Goal: Task Accomplishment & Management: Use online tool/utility

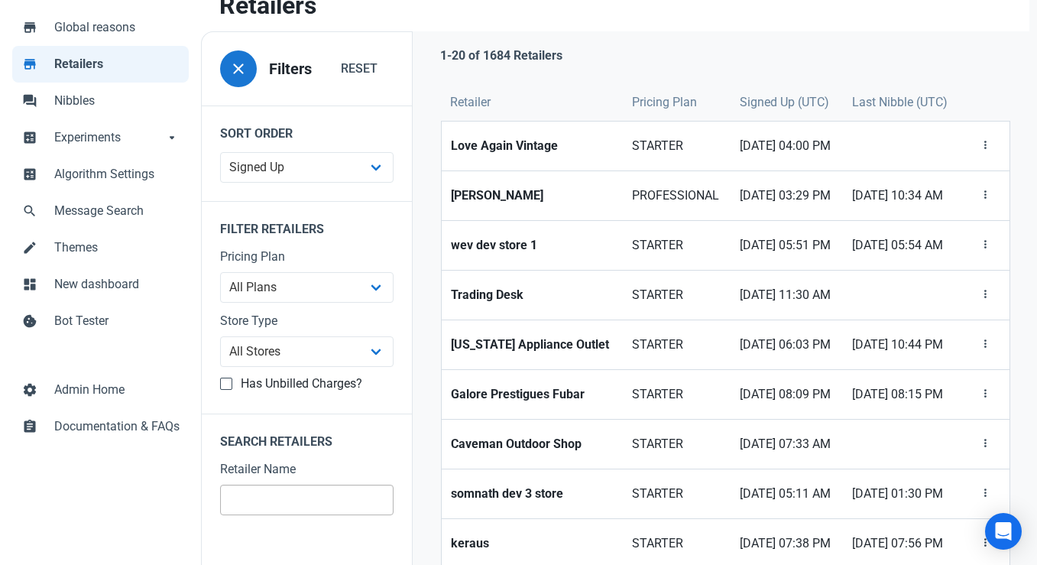
scroll to position [124, 0]
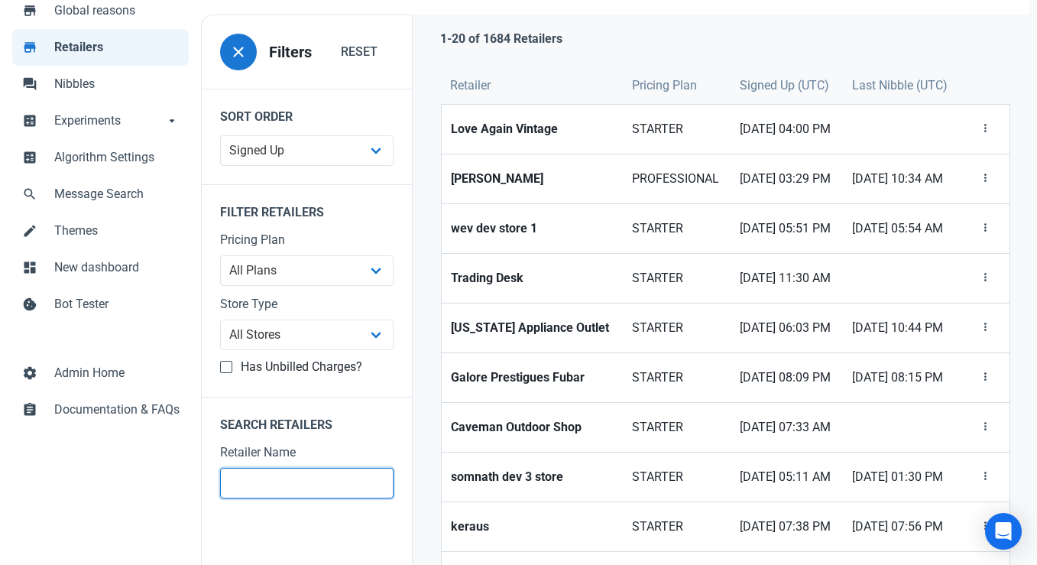
click at [265, 480] on input "text" at bounding box center [307, 483] width 174 height 31
type input "demo"
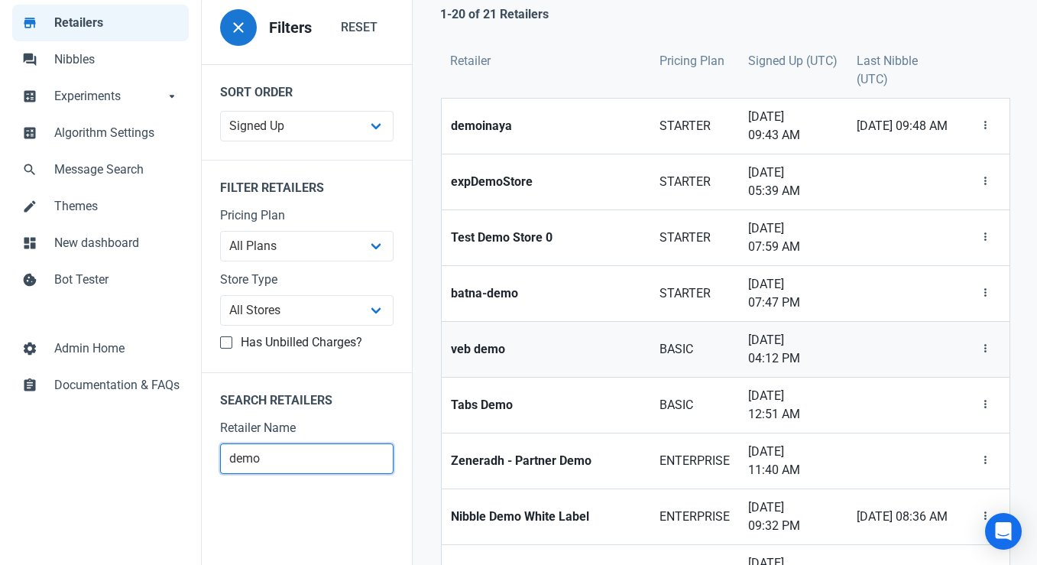
scroll to position [149, 0]
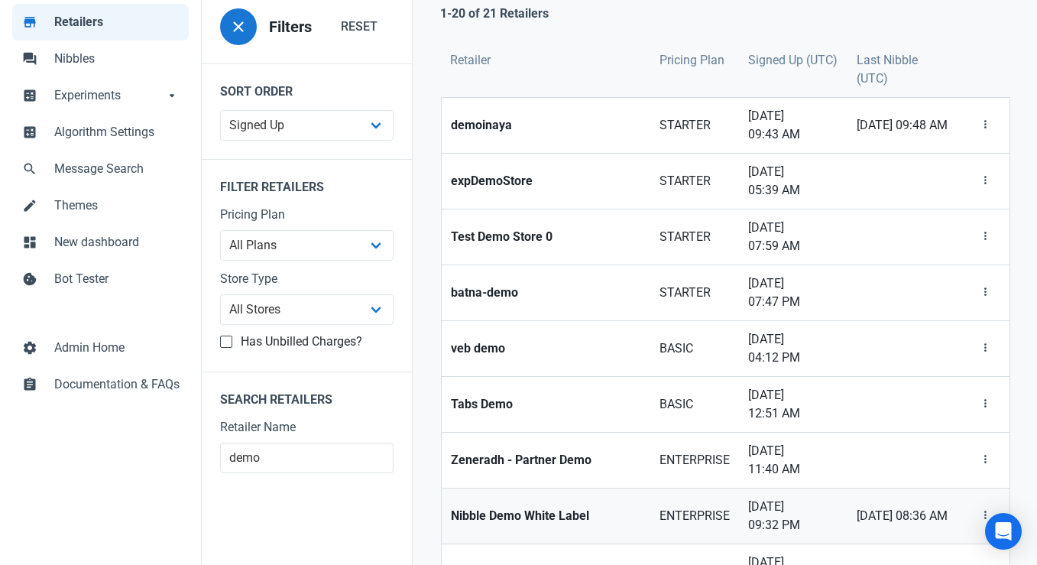
click at [541, 507] on strong "Nibble Demo White Label" at bounding box center [546, 516] width 190 height 18
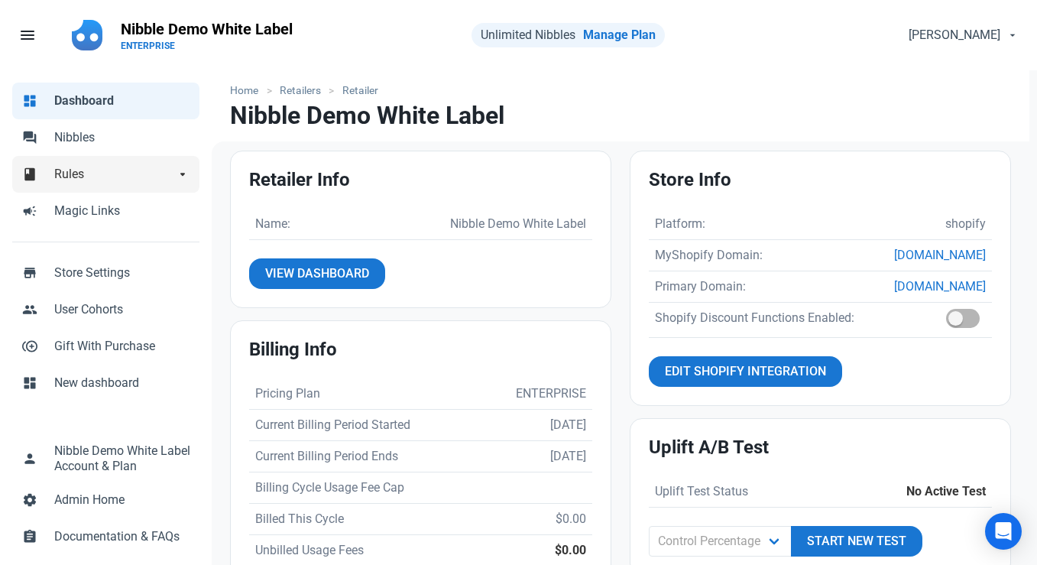
click at [108, 173] on span "Rules" at bounding box center [114, 174] width 121 height 18
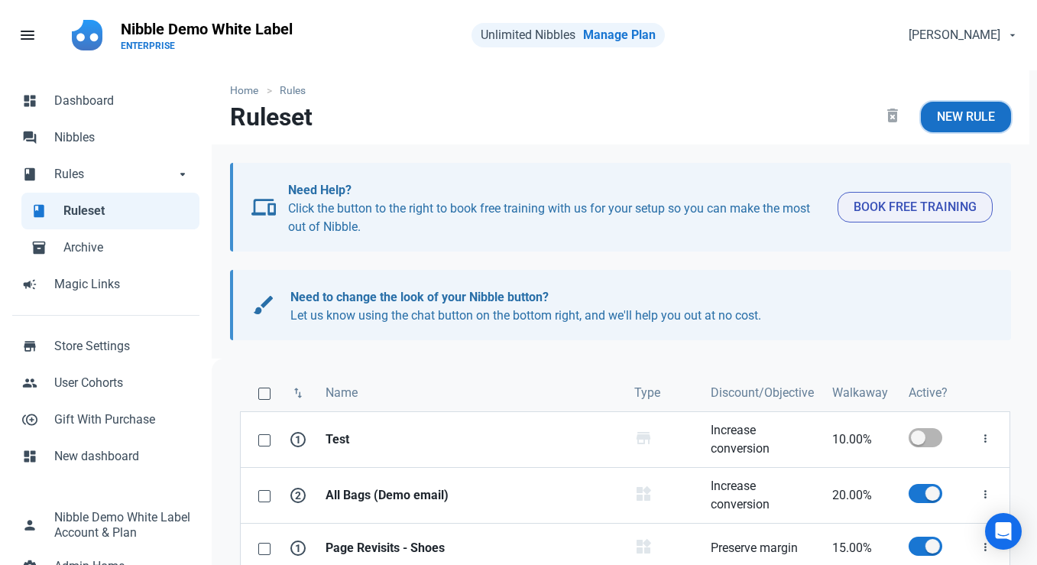
click at [957, 110] on span "New Rule" at bounding box center [966, 117] width 58 height 18
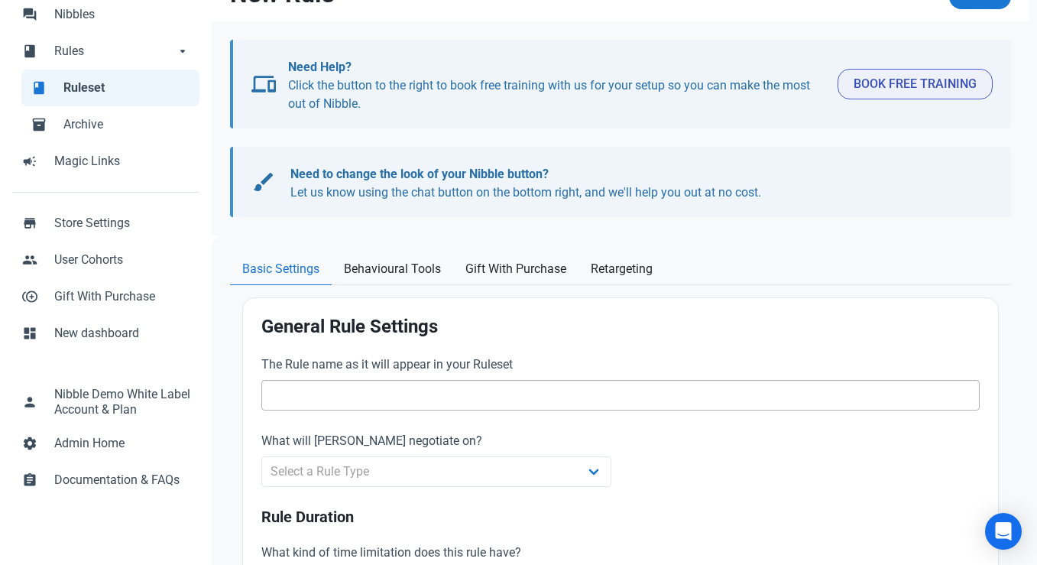
scroll to position [282, 0]
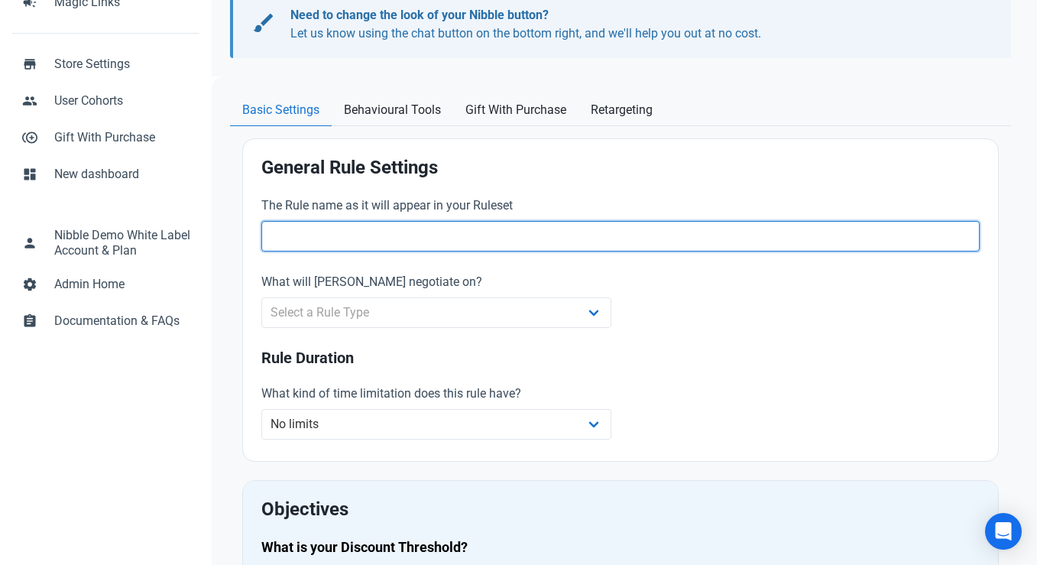
click at [307, 235] on input "text" at bounding box center [620, 236] width 719 height 31
type input "test"
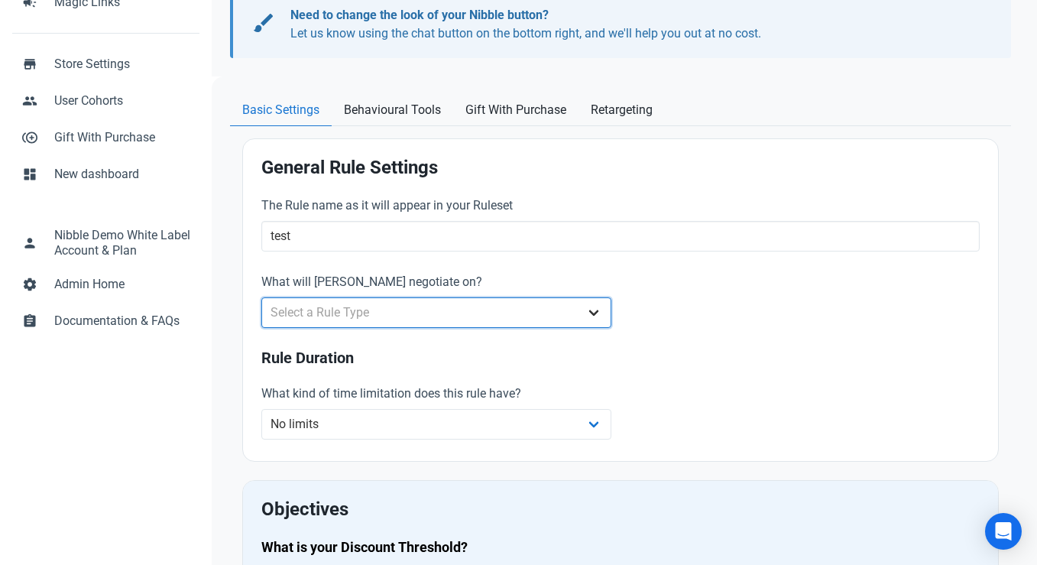
click at [299, 325] on select "Select a Rule Type Whole Store Individual Products Product Categories Cart" at bounding box center [436, 312] width 350 height 31
select select "product_category"
click at [262, 297] on select "Select a Rule Type Whole Store Individual Products Product Categories Cart" at bounding box center [436, 312] width 350 height 31
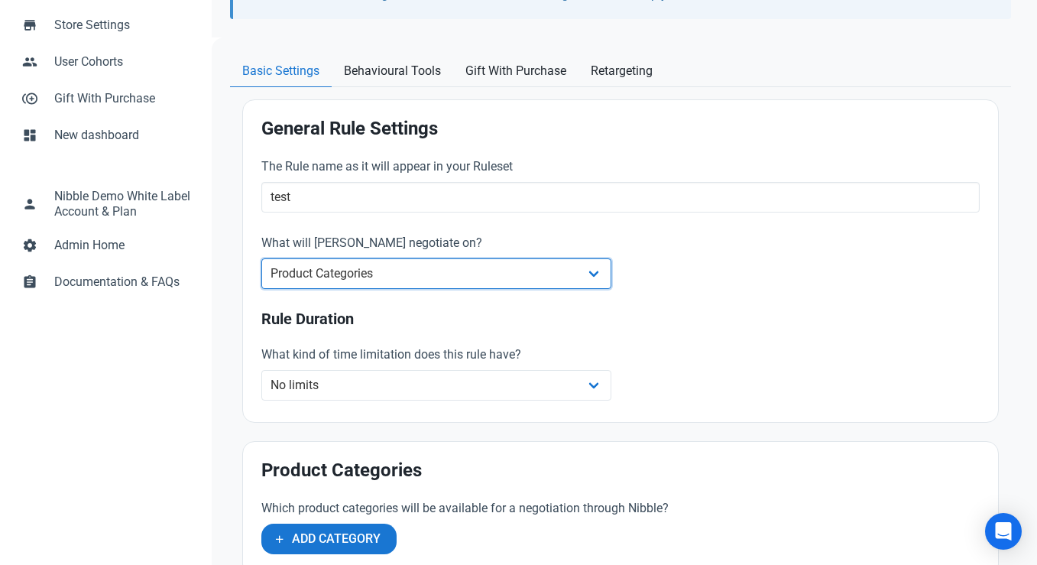
scroll to position [367, 0]
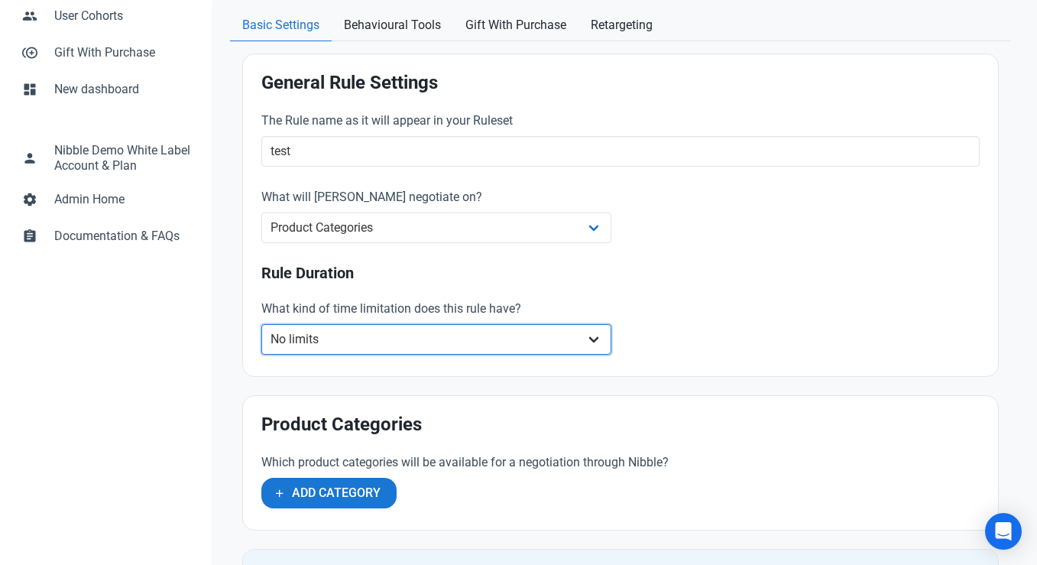
click at [355, 346] on select "No limits Date range Recurring date/time" at bounding box center [436, 339] width 350 height 31
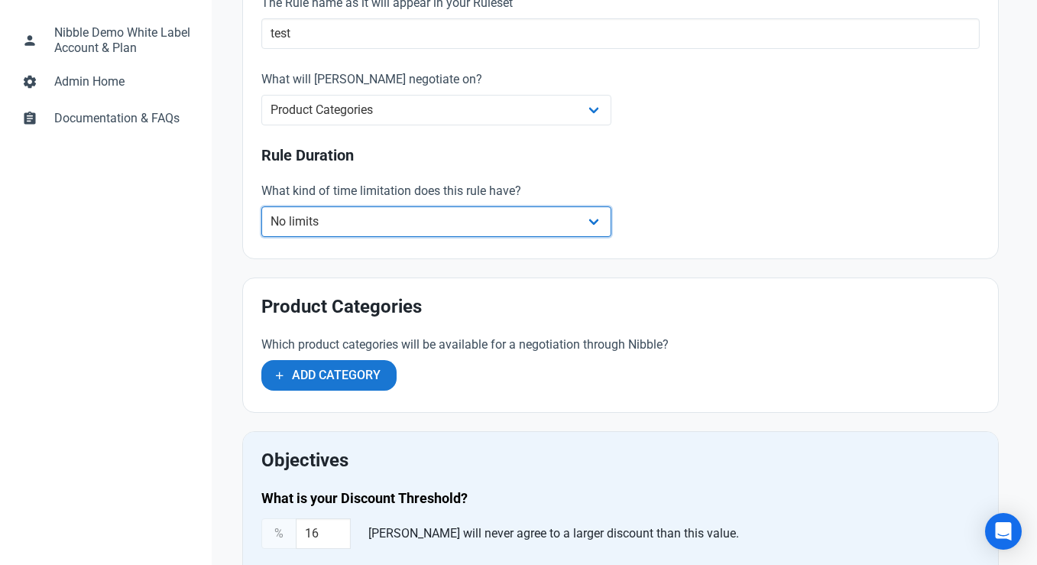
scroll to position [543, 0]
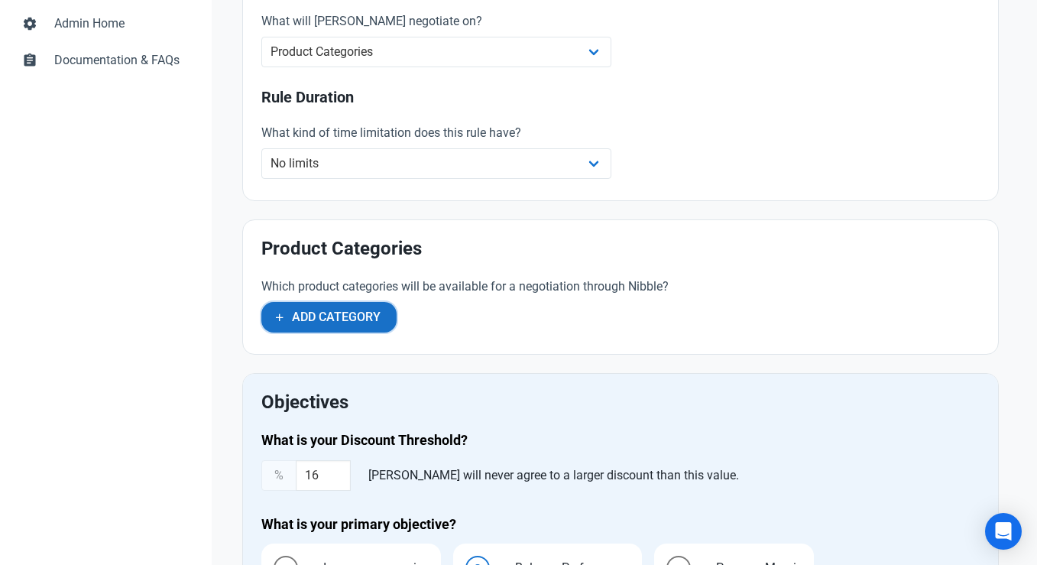
click at [349, 320] on span "Add Category" at bounding box center [336, 317] width 89 height 18
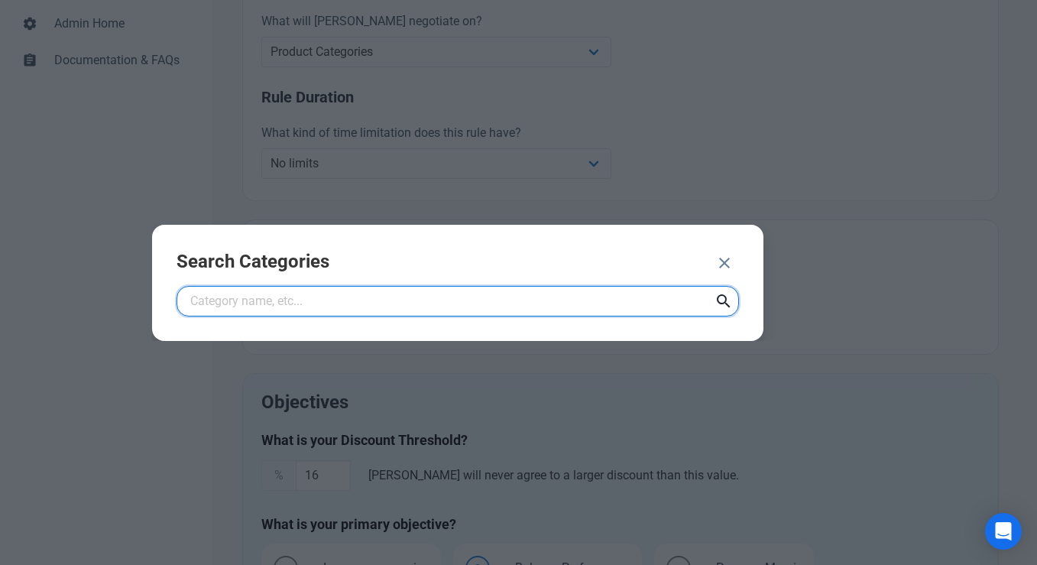
click at [342, 303] on input "text" at bounding box center [458, 301] width 563 height 31
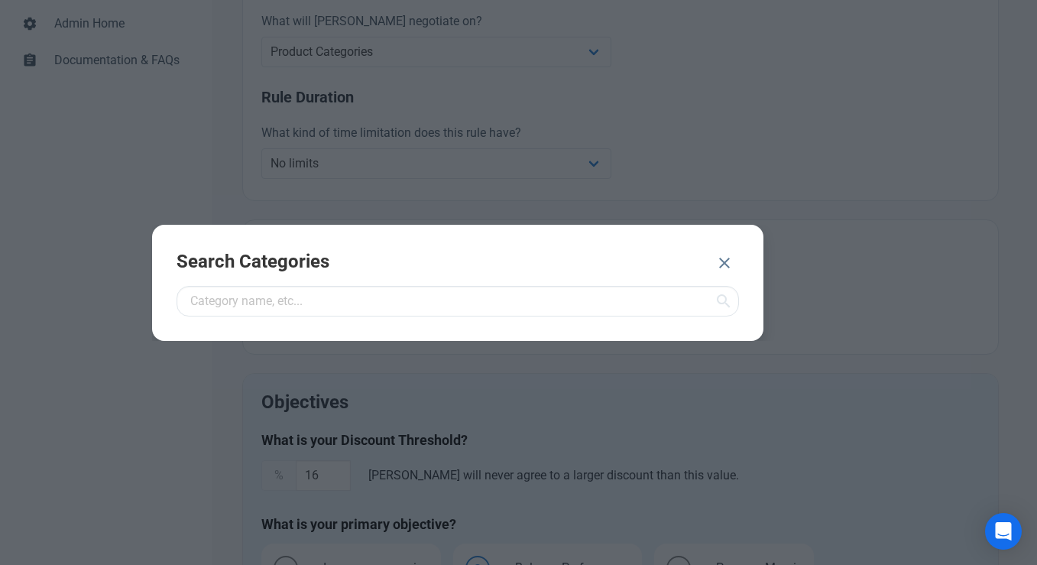
click at [719, 301] on icon at bounding box center [724, 301] width 18 height 28
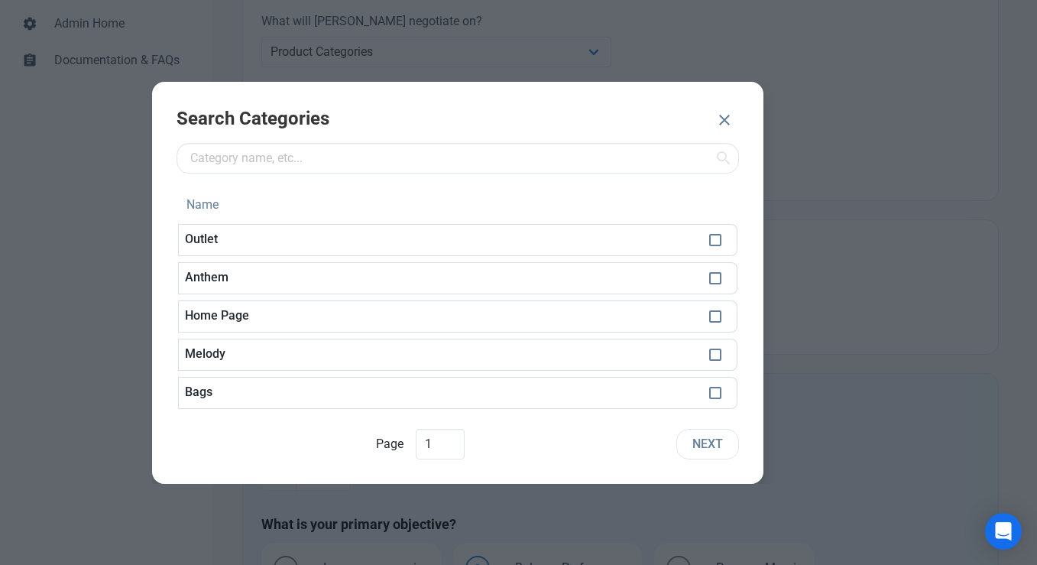
click at [706, 281] on td at bounding box center [720, 278] width 34 height 32
click at [712, 281] on span at bounding box center [715, 278] width 12 height 12
click at [712, 276] on span at bounding box center [715, 278] width 12 height 12
checkbox input "false"
click at [719, 448] on span "Next" at bounding box center [708, 444] width 31 height 18
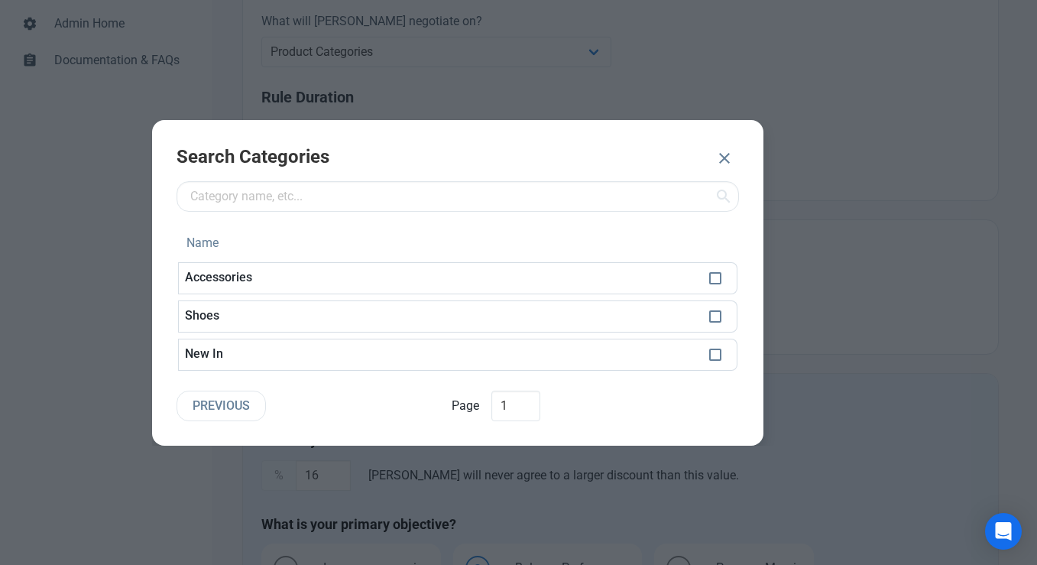
click at [727, 155] on icon "button" at bounding box center [724, 158] width 18 height 28
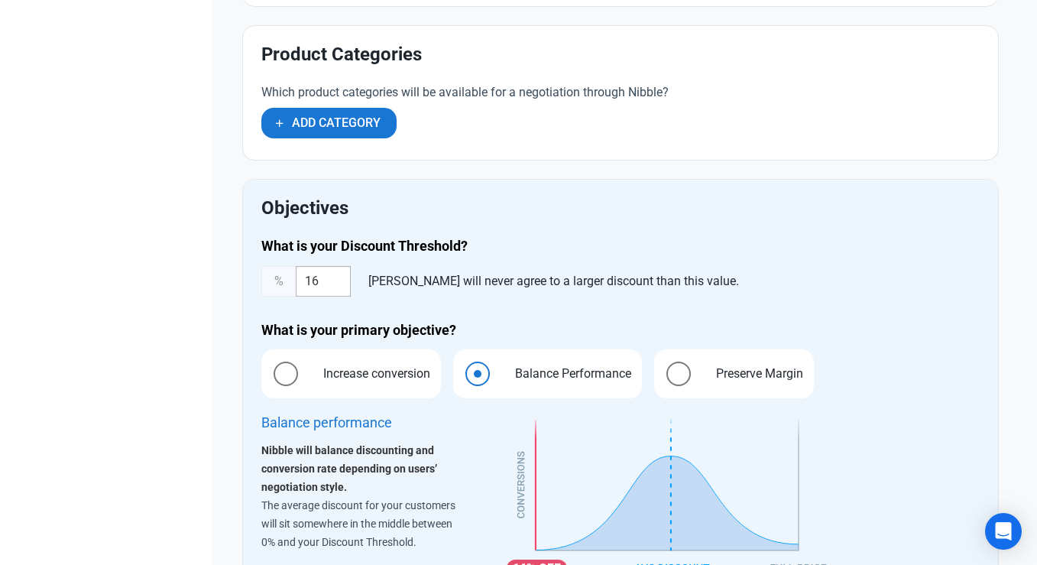
scroll to position [854, 0]
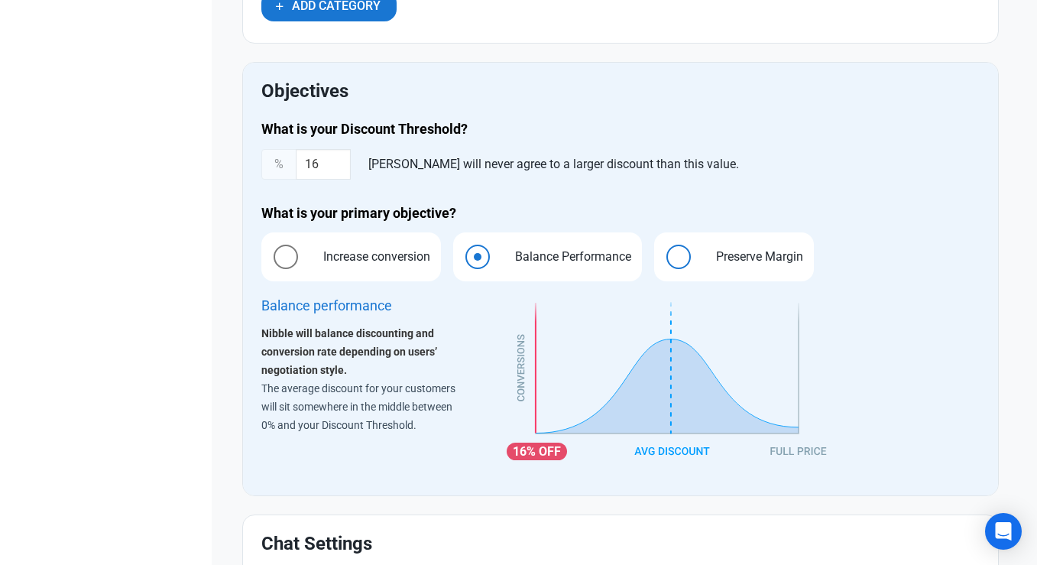
click at [689, 240] on label "Preserve Margin" at bounding box center [734, 256] width 160 height 49
click at [664, 252] on input "Preserve Margin" at bounding box center [659, 257] width 10 height 10
radio input "true"
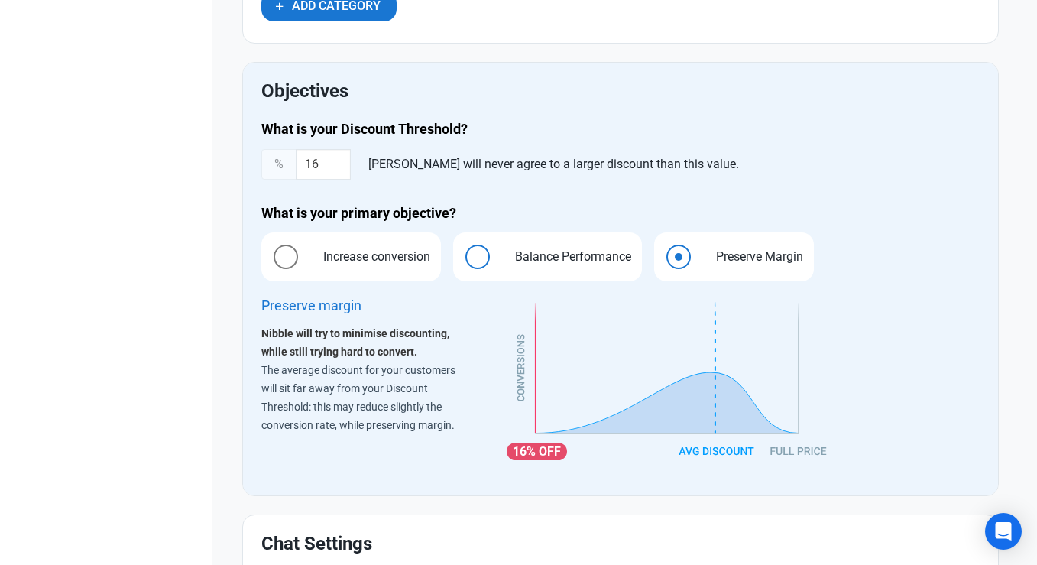
click at [569, 260] on span "Balance Performance" at bounding box center [569, 257] width 140 height 18
click at [463, 260] on input "Balance Performance" at bounding box center [458, 257] width 10 height 10
radio input "true"
radio input "false"
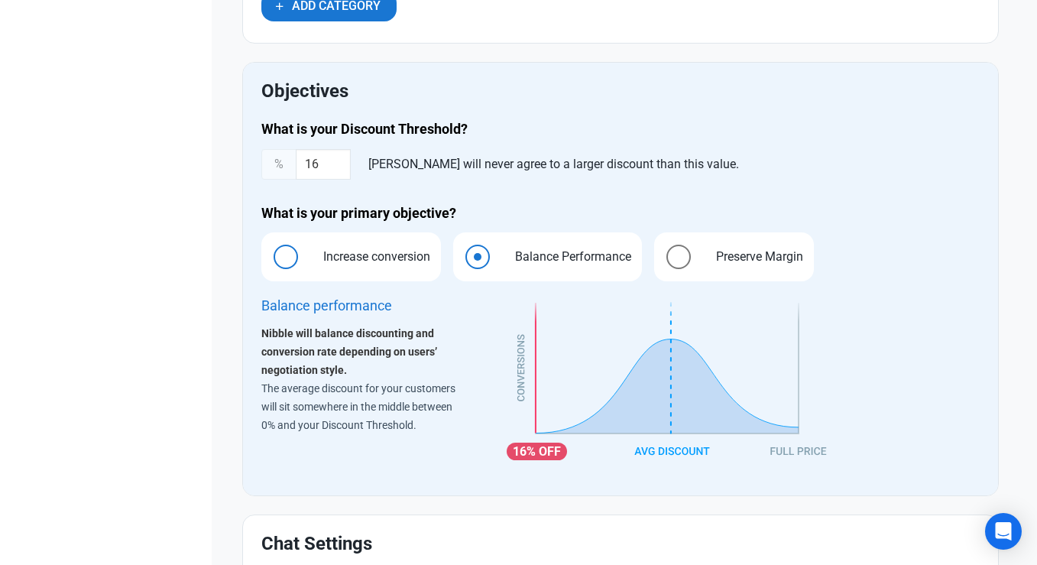
click at [363, 259] on span "Increase conversion" at bounding box center [372, 257] width 131 height 18
click at [271, 259] on input "Increase conversion" at bounding box center [266, 257] width 10 height 10
radio input "true"
radio input "false"
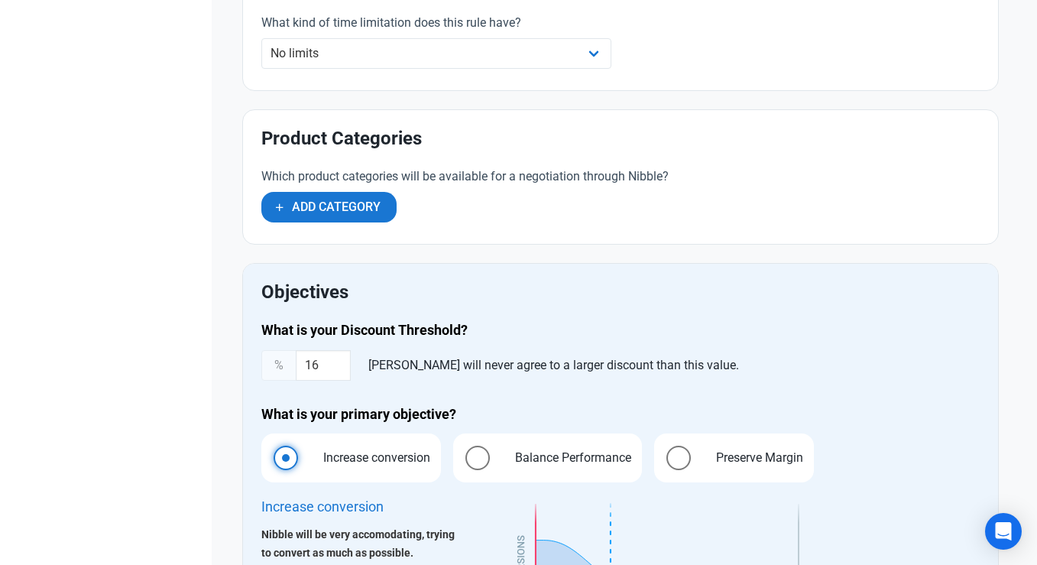
scroll to position [264, 0]
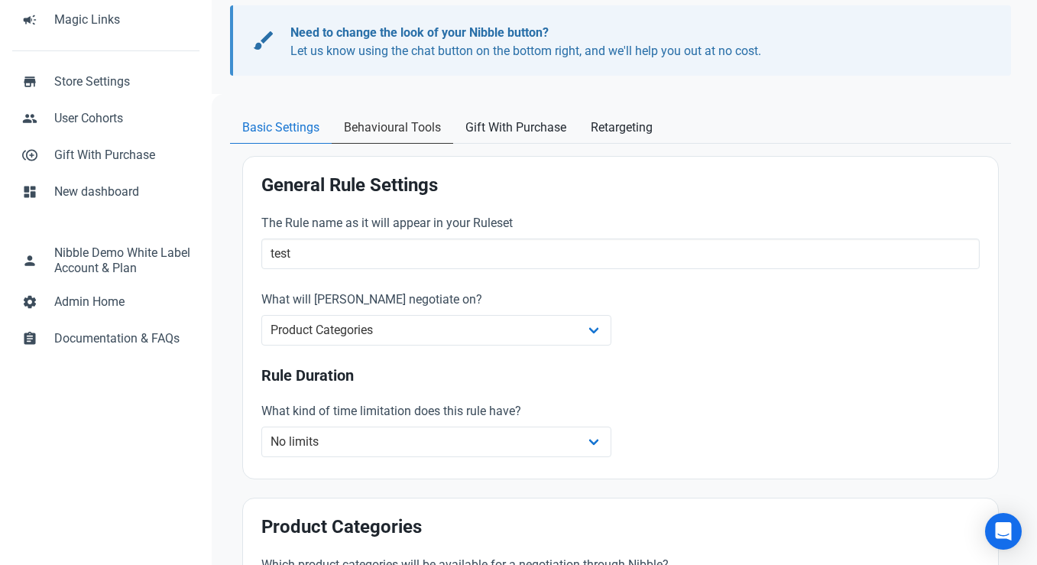
click at [398, 128] on span "Behavioural Tools" at bounding box center [392, 127] width 97 height 18
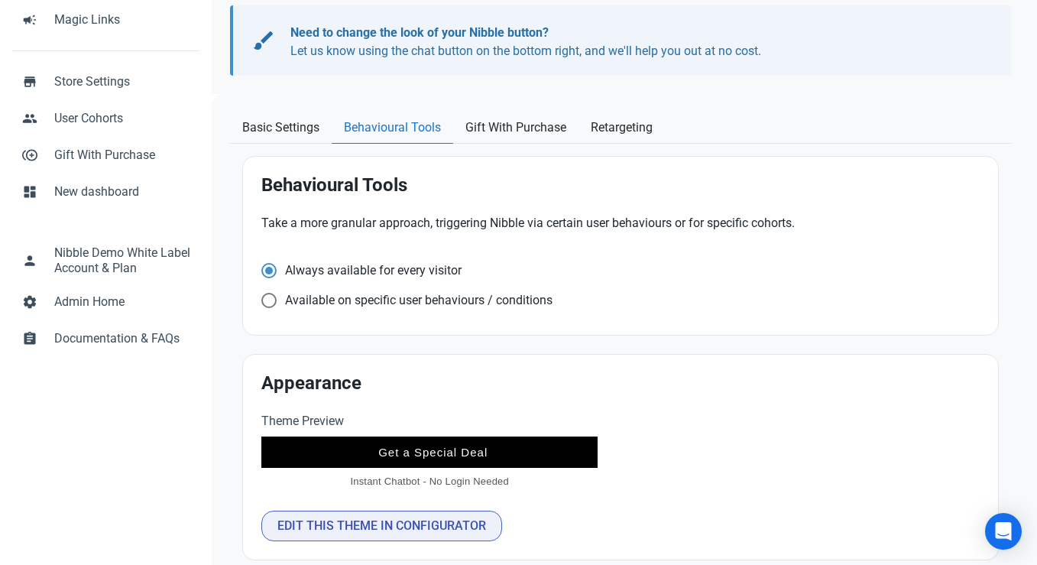
scroll to position [296, 0]
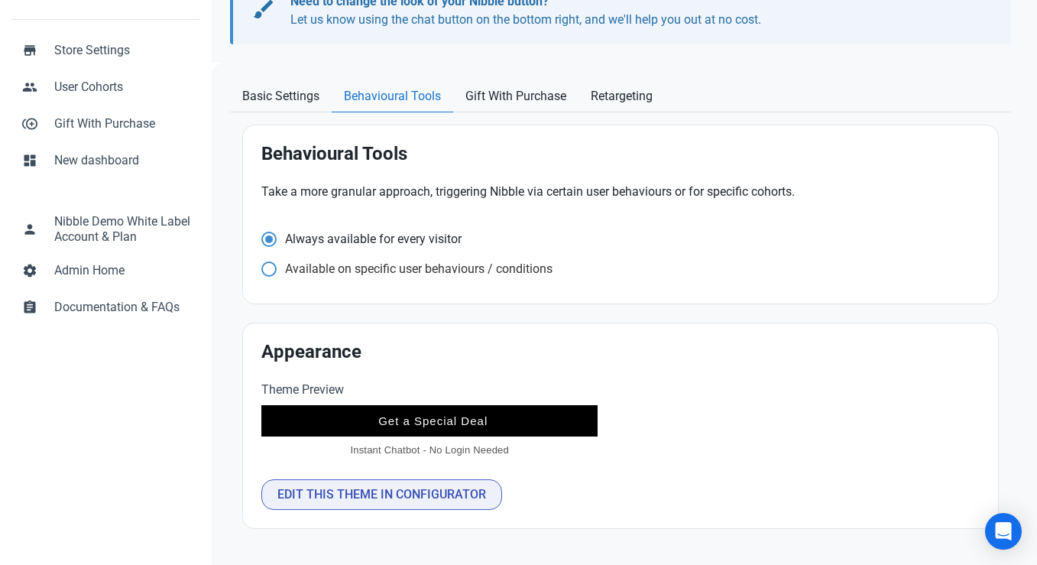
click at [344, 268] on span "Available on specific user behaviours / conditions" at bounding box center [415, 268] width 276 height 15
click at [271, 268] on input "Available on specific user behaviours / conditions" at bounding box center [266, 269] width 10 height 10
radio input "true"
radio input "false"
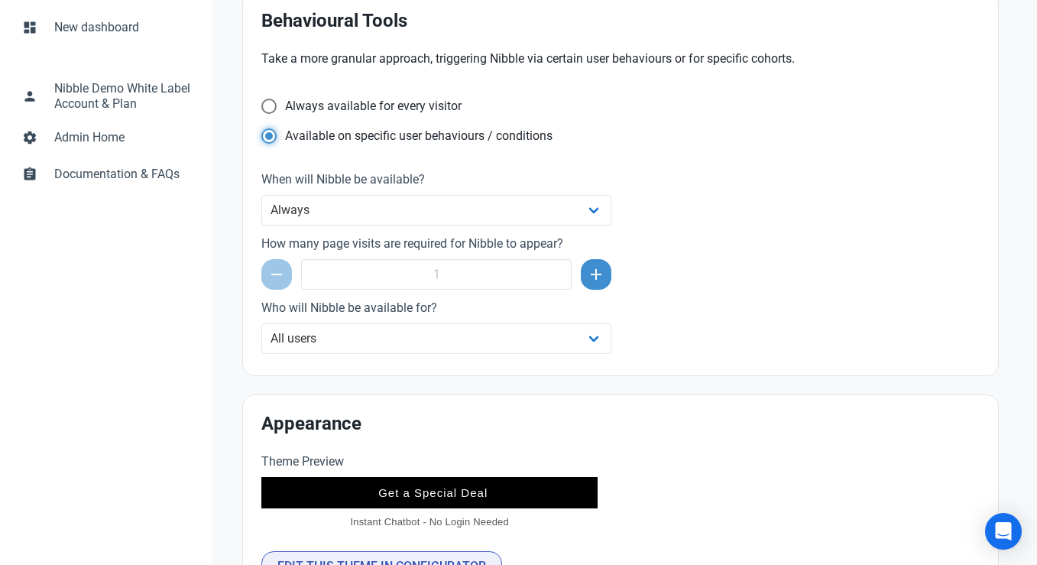
scroll to position [456, 0]
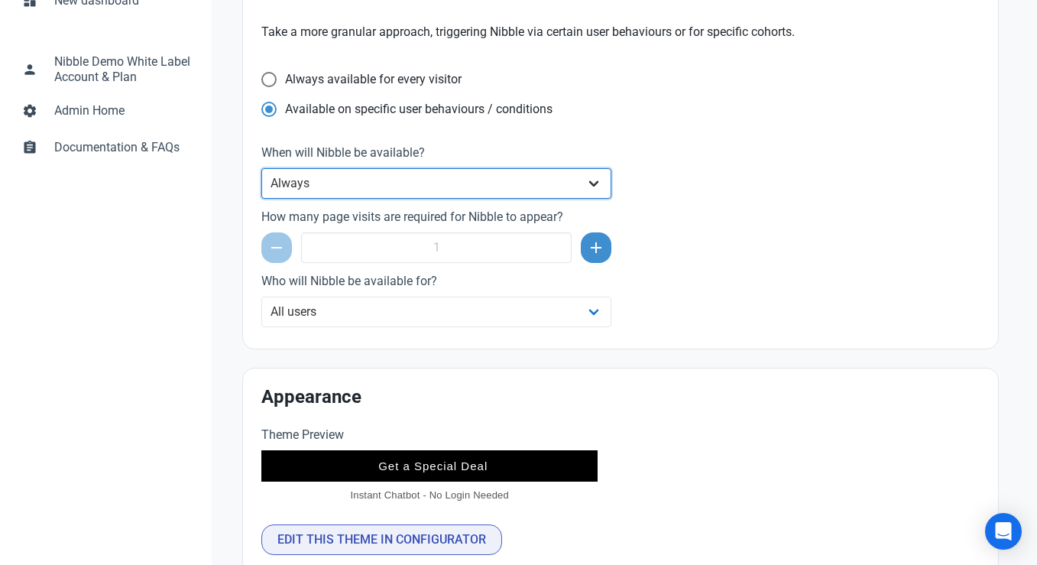
click at [363, 187] on select "Always After a set amount of time during a page visit Before the user leaves th…" at bounding box center [436, 183] width 350 height 31
select select "delay"
click at [262, 168] on select "Always After a set amount of time during a page visit Before the user leaves th…" at bounding box center [436, 183] width 350 height 31
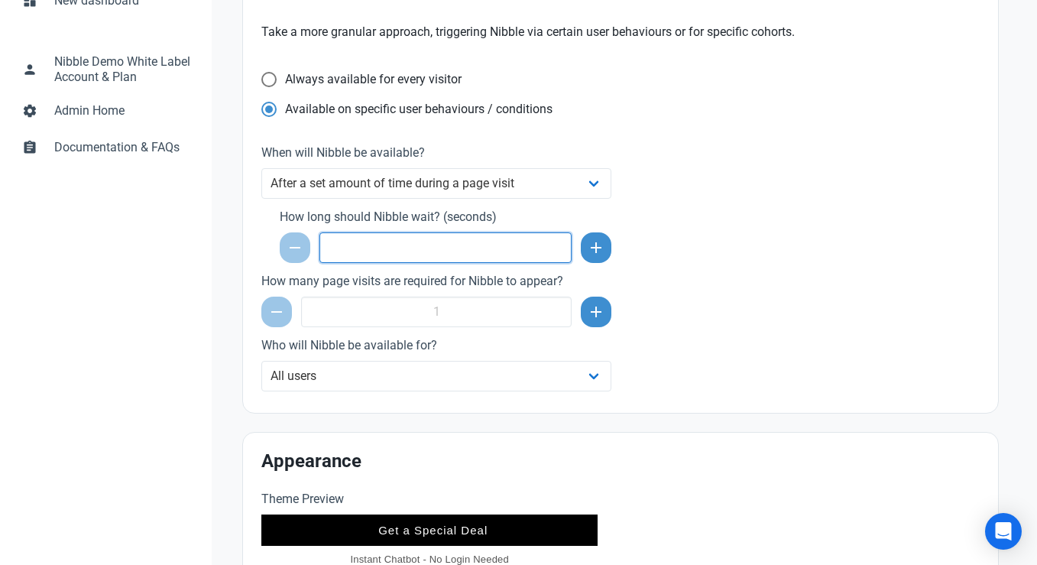
click at [410, 249] on input "number" at bounding box center [446, 247] width 252 height 31
type input "10"
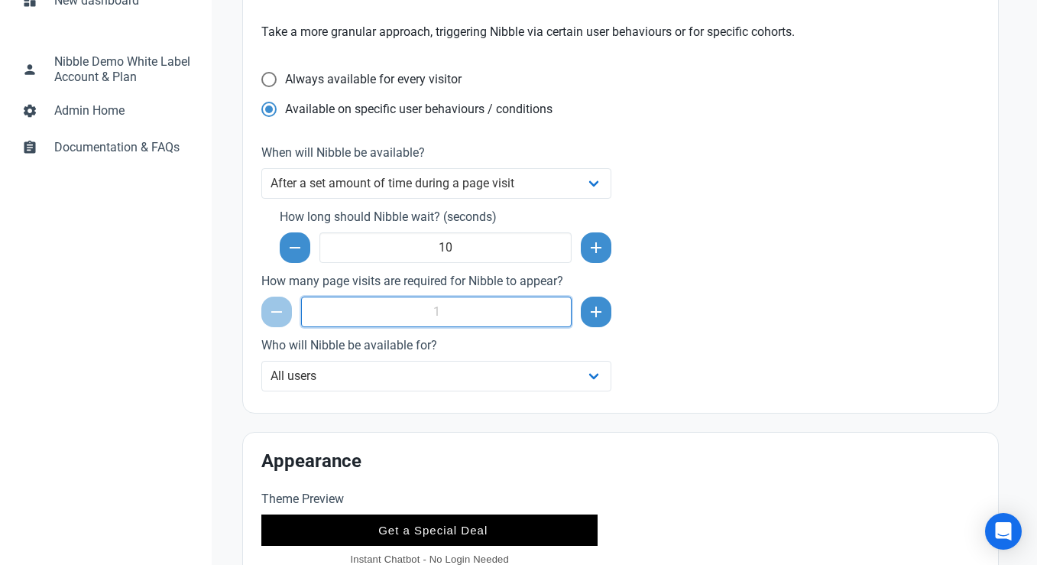
click at [436, 321] on input "number" at bounding box center [436, 312] width 271 height 31
type input "3"
click at [813, 327] on div "Take a more granular approach, triggering Nibble via certain user behaviours or…" at bounding box center [620, 209] width 737 height 390
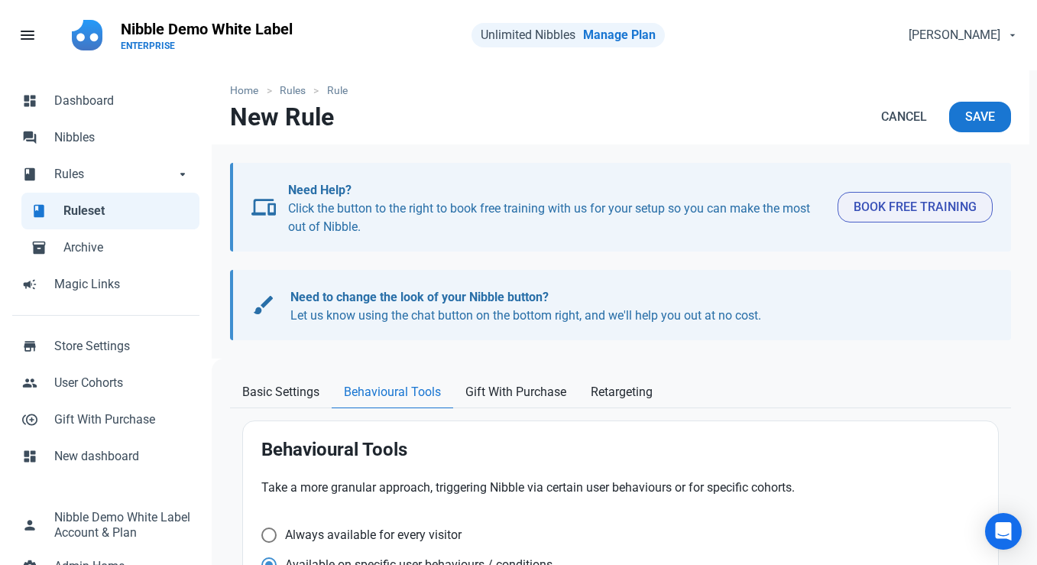
click at [807, 129] on nav "New Rule Cancel Save" at bounding box center [621, 123] width 818 height 43
